Goal: Check status

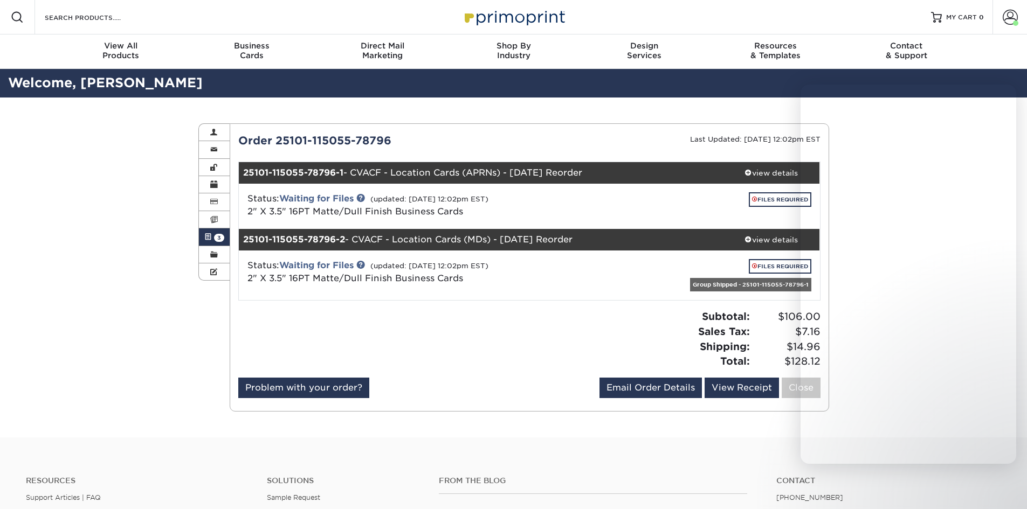
click at [502, 133] on div "Order 25101-115055-78796" at bounding box center [379, 141] width 299 height 16
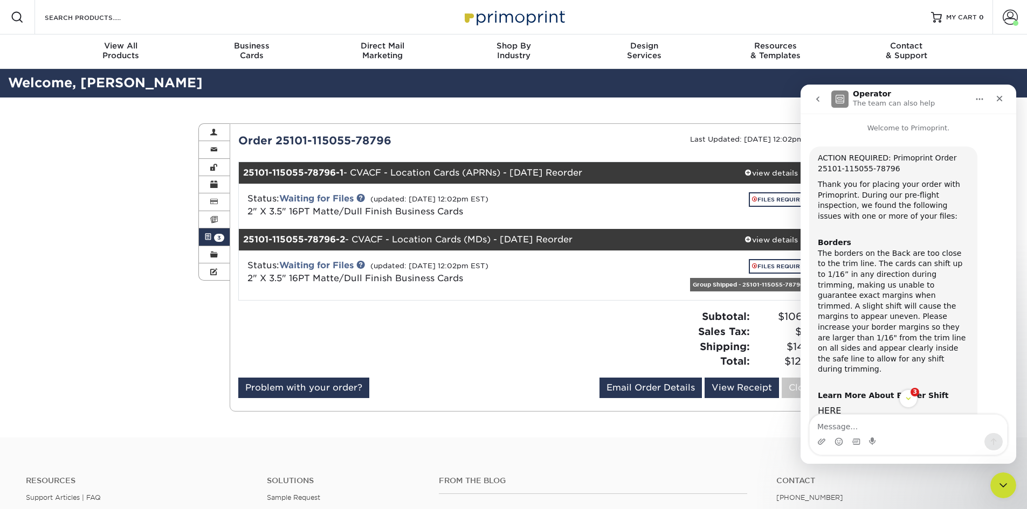
scroll to position [113, 0]
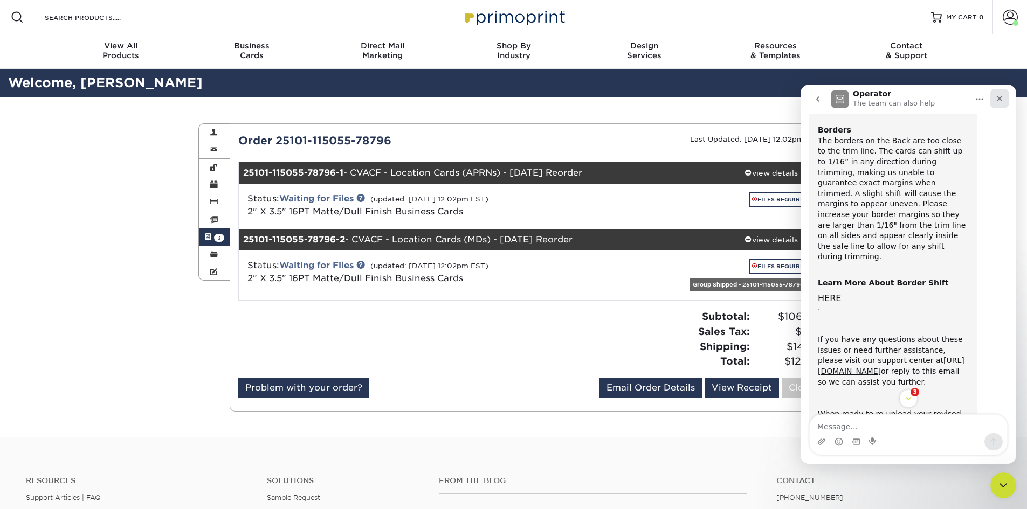
click at [996, 98] on icon "Close" at bounding box center [999, 98] width 9 height 9
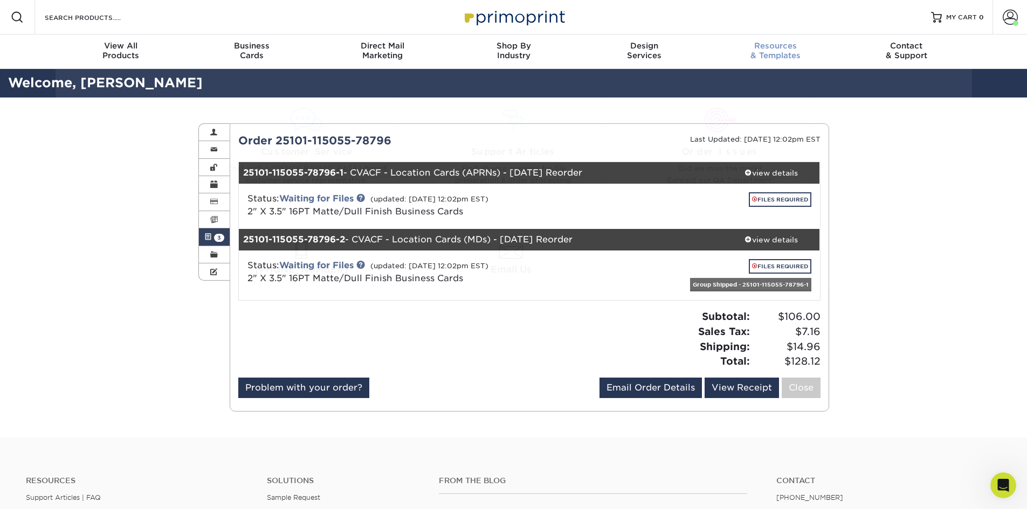
scroll to position [323, 0]
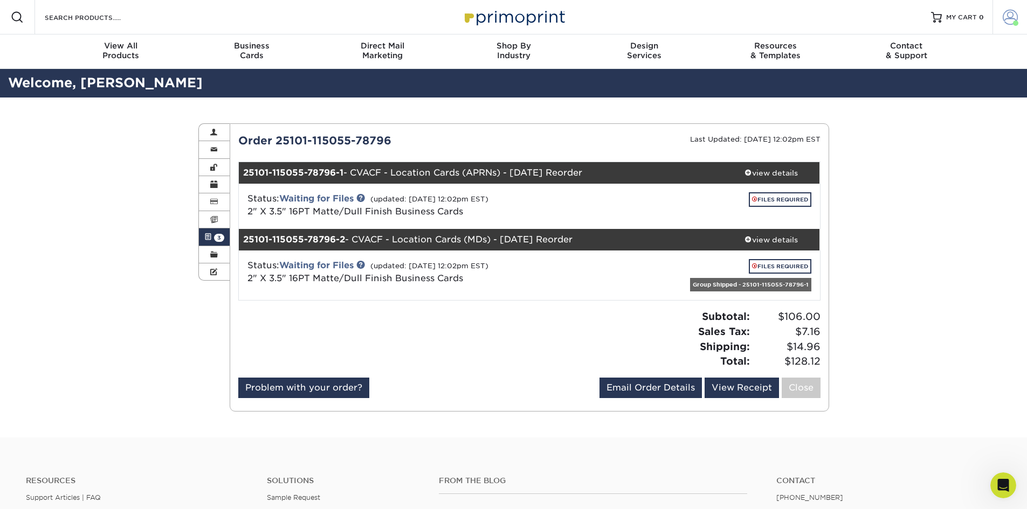
click at [1014, 14] on span at bounding box center [1009, 17] width 15 height 15
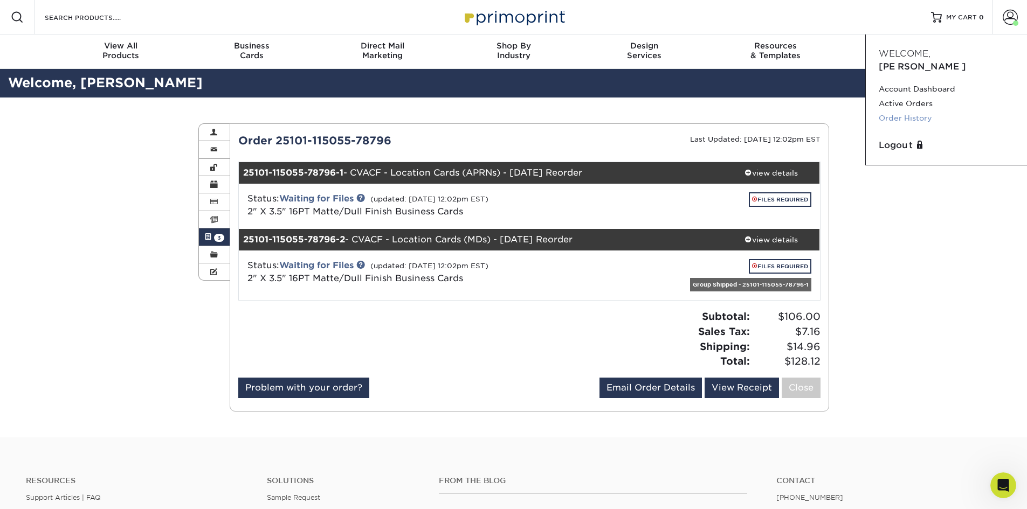
click at [910, 111] on link "Order History" at bounding box center [945, 118] width 135 height 15
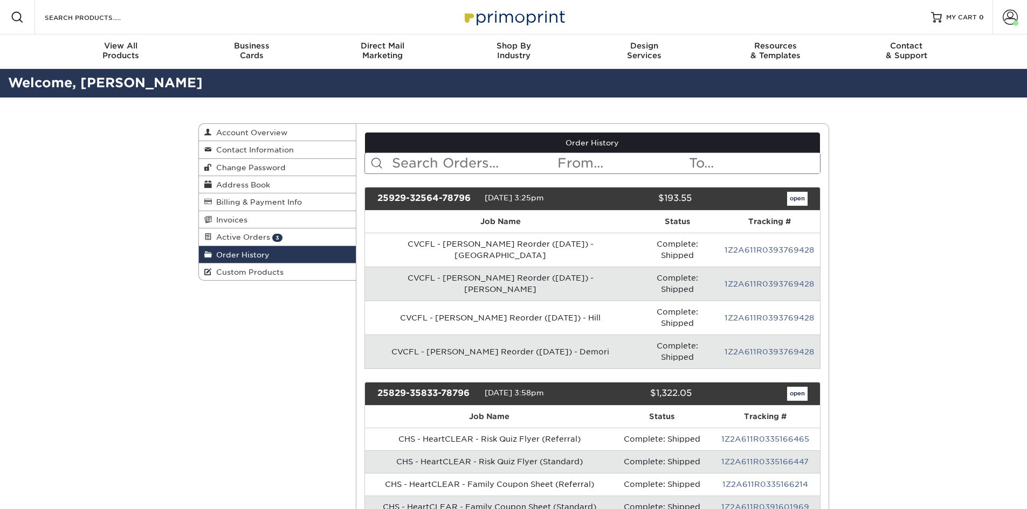
click at [455, 160] on input "text" at bounding box center [473, 163] width 165 height 20
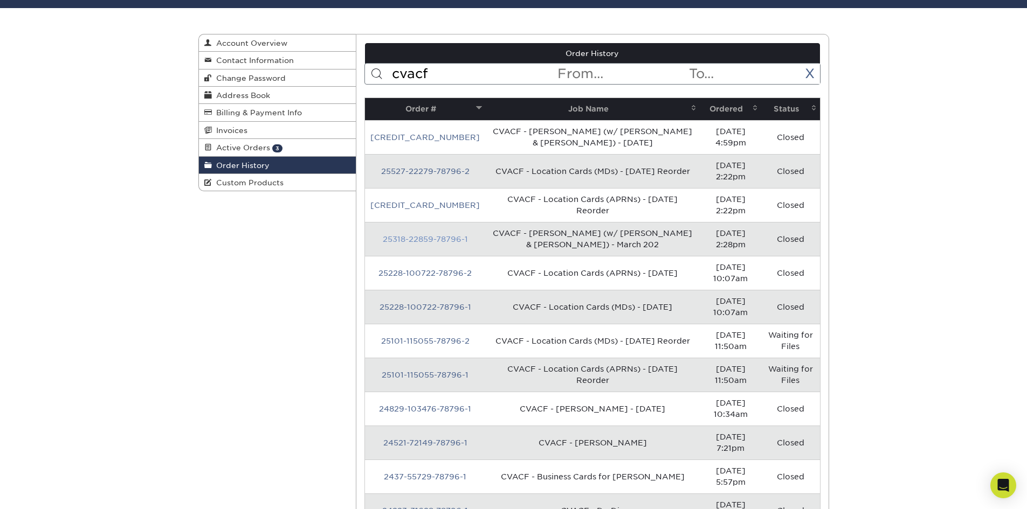
scroll to position [108, 0]
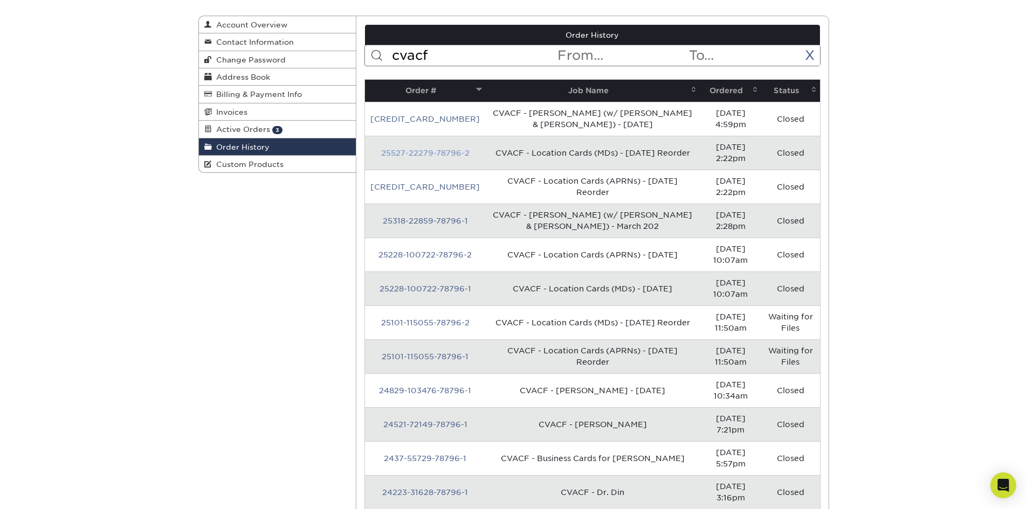
type input "cvacf"
click at [416, 149] on link "25527-22279-78796-2" at bounding box center [425, 153] width 88 height 9
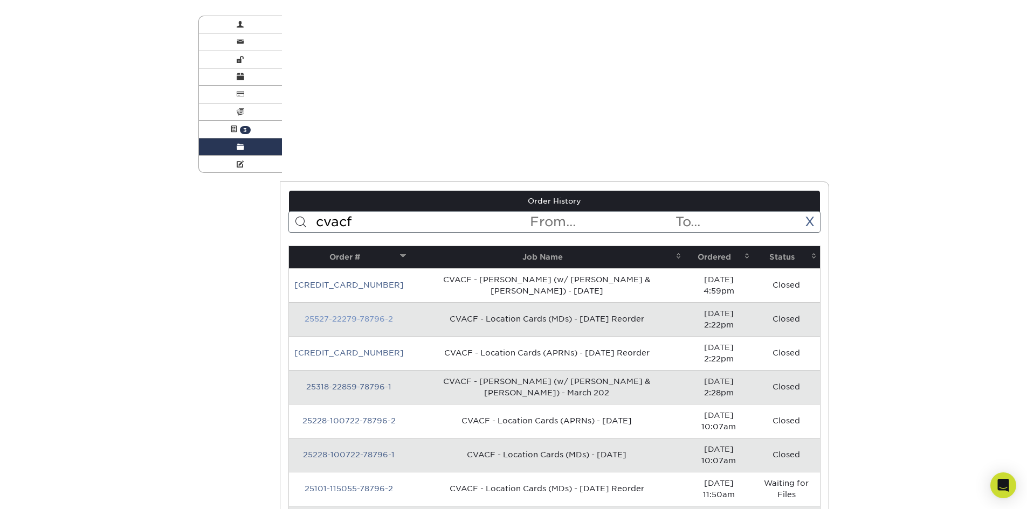
scroll to position [0, 0]
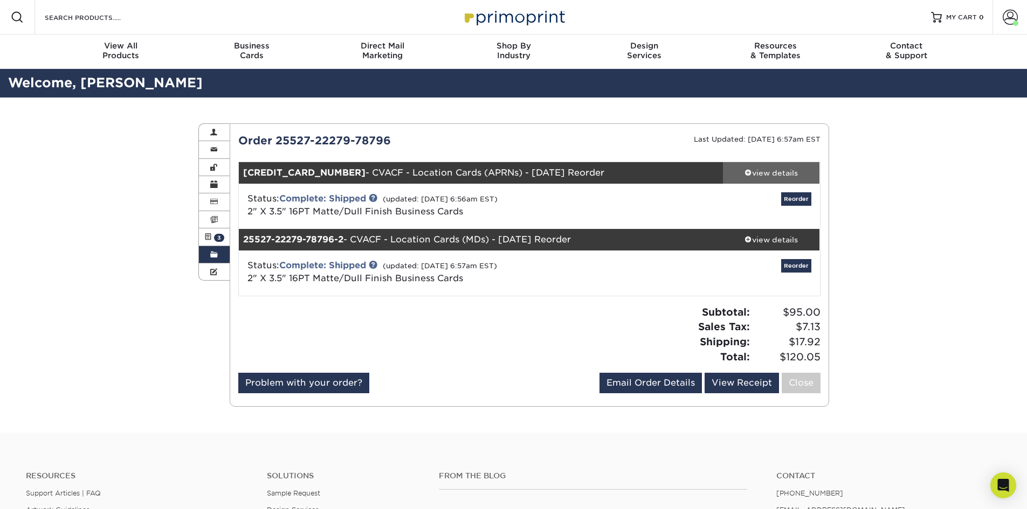
click at [744, 169] on span at bounding box center [748, 173] width 8 height 8
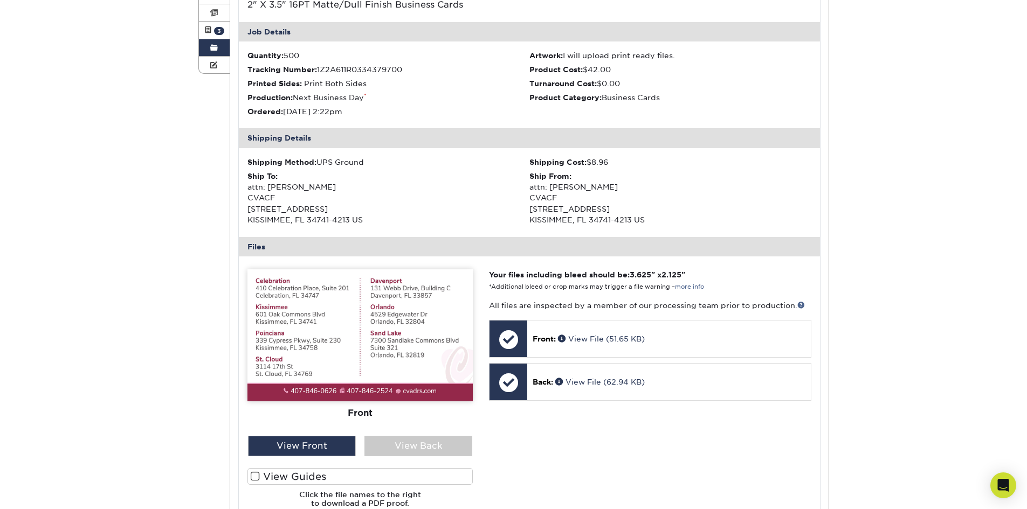
scroll to position [216, 0]
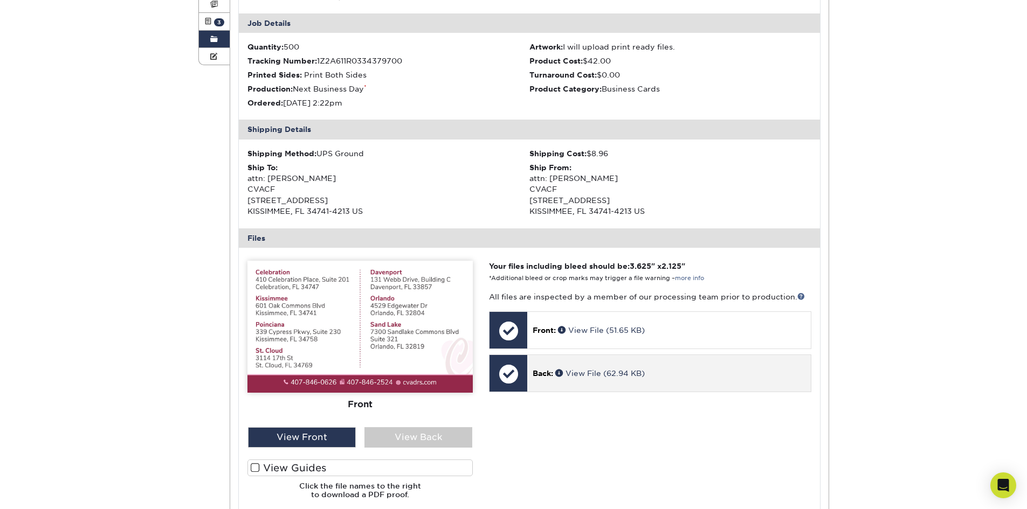
click at [584, 368] on p "Back: View File (62.94 KB)" at bounding box center [668, 373] width 272 height 11
click at [584, 372] on link "View File (62.94 KB)" at bounding box center [599, 373] width 89 height 9
click at [581, 376] on link "View File (62.94 KB)" at bounding box center [599, 373] width 89 height 9
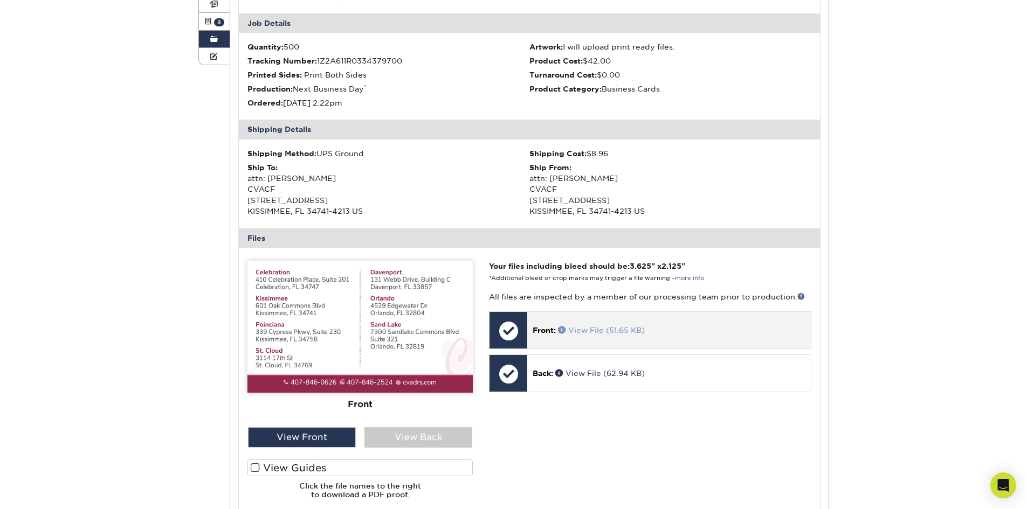
click at [587, 334] on link "View File (51.65 KB)" at bounding box center [601, 330] width 87 height 9
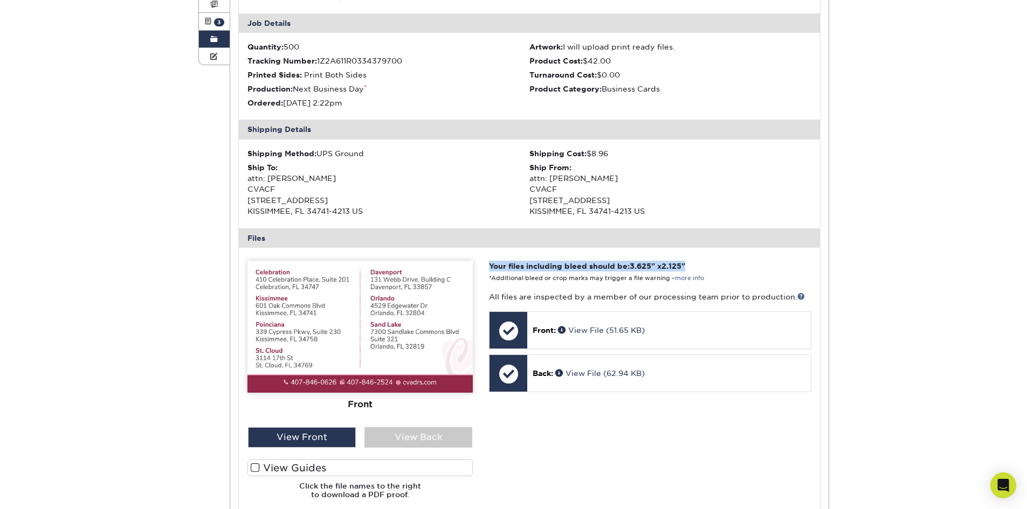
drag, startPoint x: 706, startPoint y: 268, endPoint x: 483, endPoint y: 272, distance: 223.1
click at [483, 272] on div "Your files including bleed should be: 3.625 " x 2.125 " *Additional bleed or cr…" at bounding box center [650, 384] width 338 height 247
copy strong "Your files including bleed should be: 3.625 " x 2.125 ""
